Goal: Task Accomplishment & Management: Manage account settings

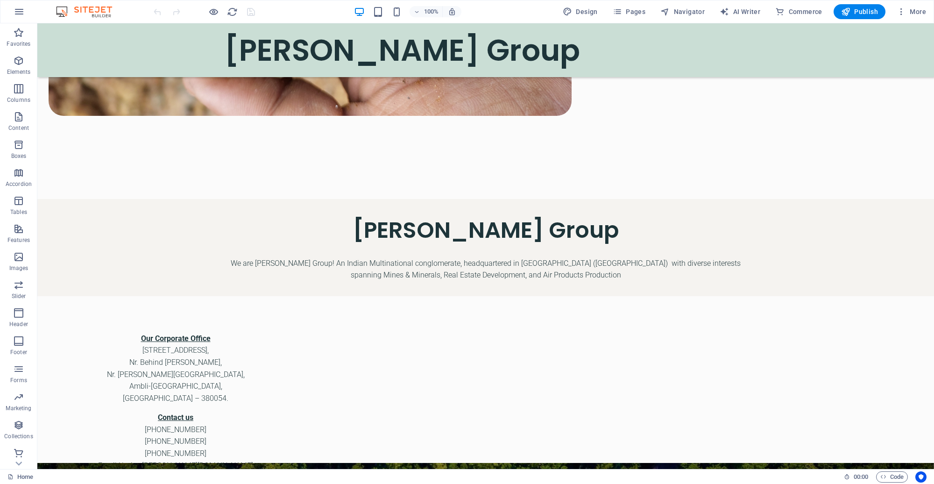
scroll to position [870, 0]
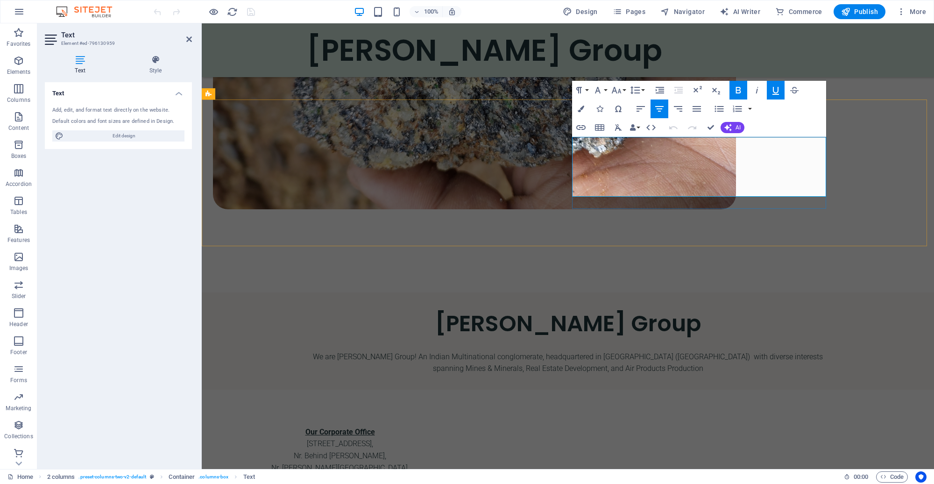
drag, startPoint x: 733, startPoint y: 157, endPoint x: 685, endPoint y: 157, distance: 47.2
drag, startPoint x: 731, startPoint y: 170, endPoint x: 668, endPoint y: 166, distance: 63.2
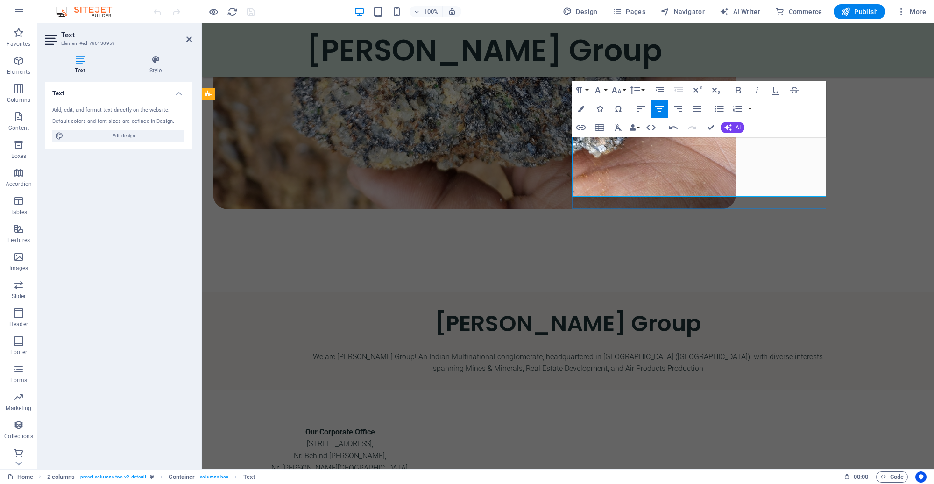
drag, startPoint x: 733, startPoint y: 178, endPoint x: 667, endPoint y: 177, distance: 66.4
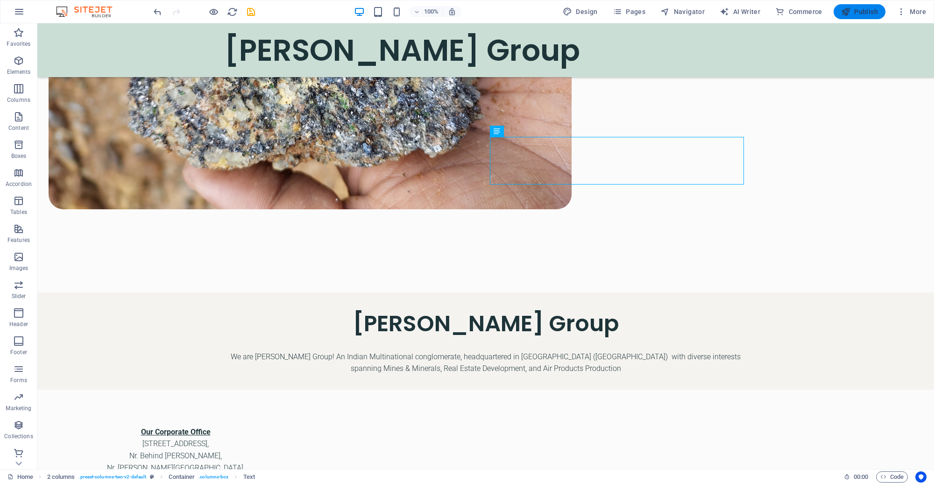
click at [870, 17] on button "Publish" at bounding box center [860, 11] width 52 height 15
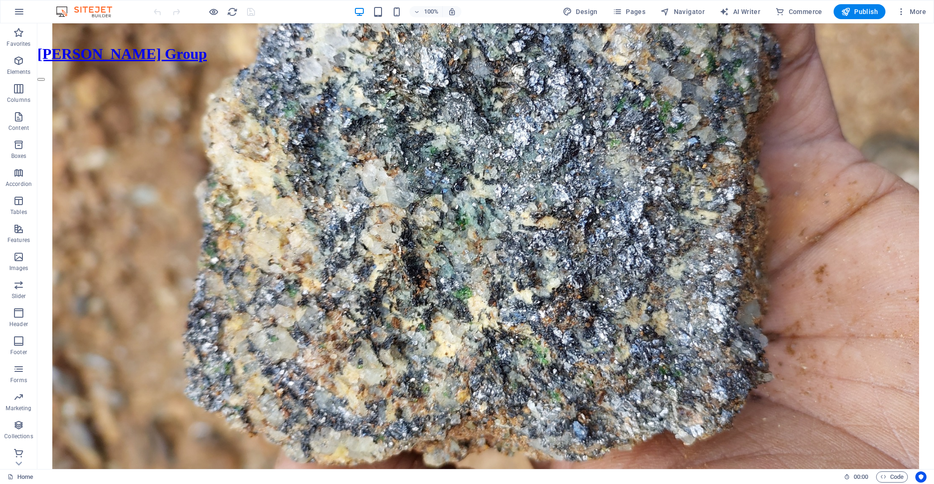
scroll to position [777, 0]
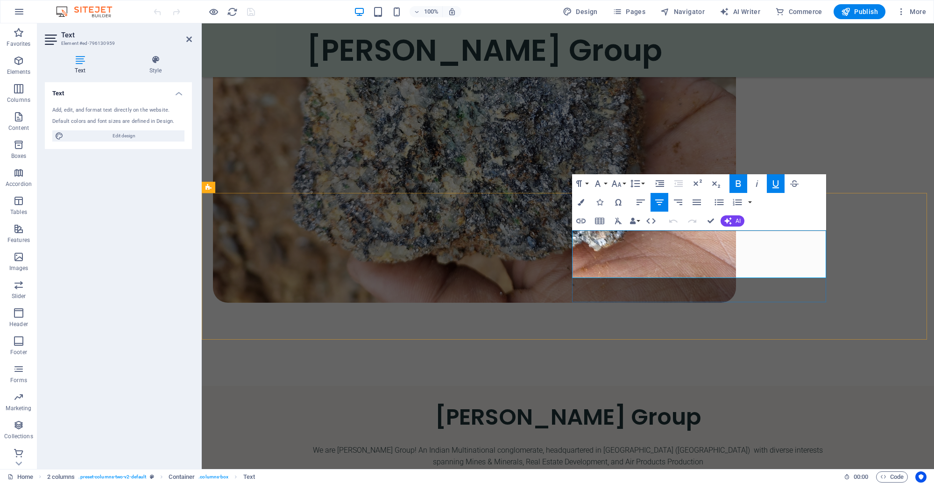
drag, startPoint x: 738, startPoint y: 262, endPoint x: 671, endPoint y: 258, distance: 67.4
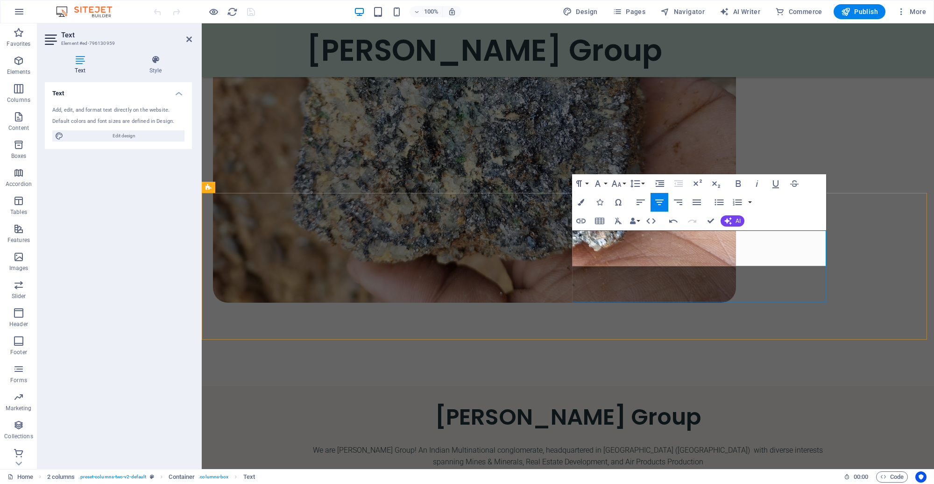
drag, startPoint x: 756, startPoint y: 250, endPoint x: 654, endPoint y: 254, distance: 102.4
copy p "Landline: +91 -02717-404800"
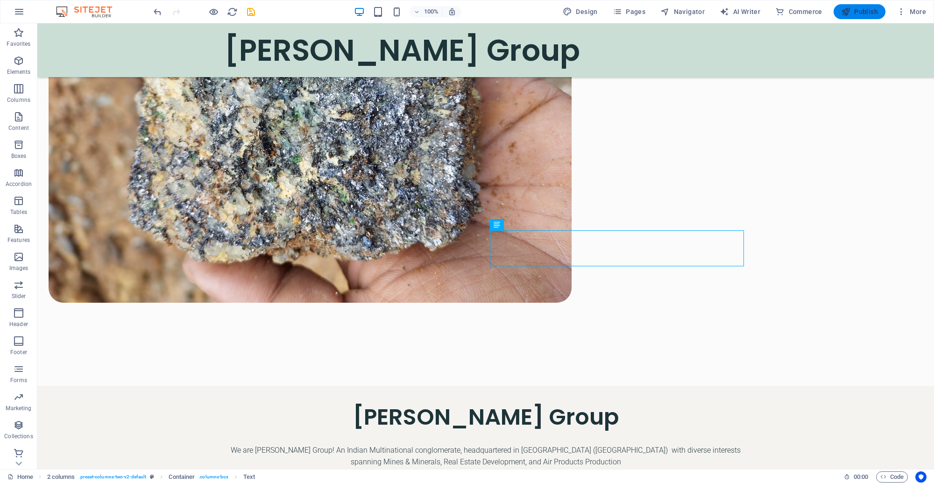
click at [846, 16] on icon "button" at bounding box center [845, 11] width 9 height 9
